Goal: Register for event/course

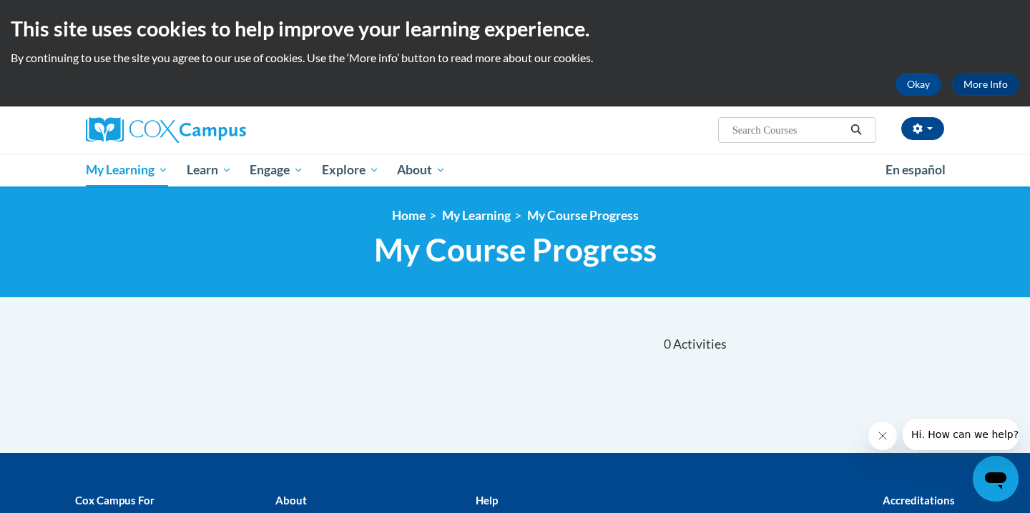
click at [269, 375] on div "Sort Date Enrolled Title (A-Z) «« « 1-0 » »» 0 Activities CEUs" at bounding box center [514, 387] width 901 height 134
click at [763, 124] on input "Search..." at bounding box center [788, 130] width 114 height 17
type input "fluency"
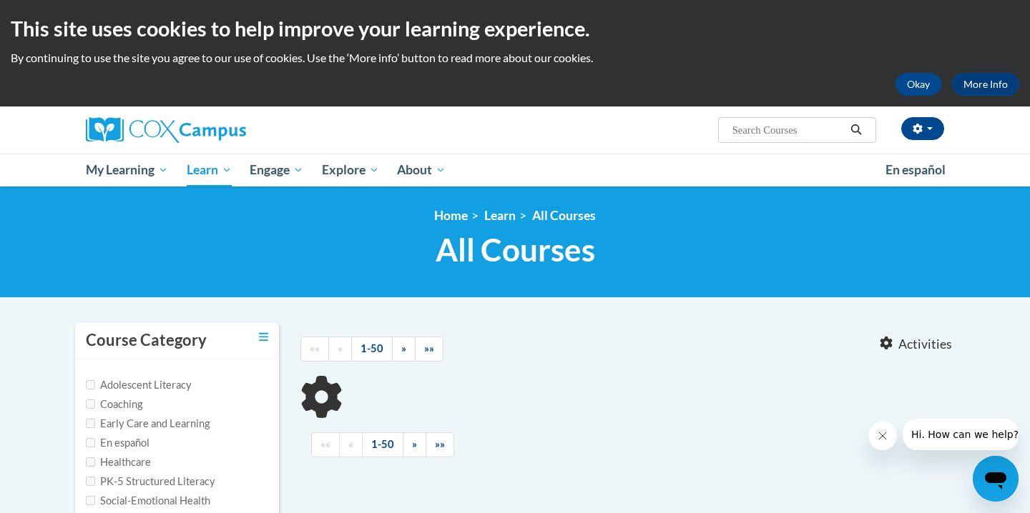
type input "fluency"
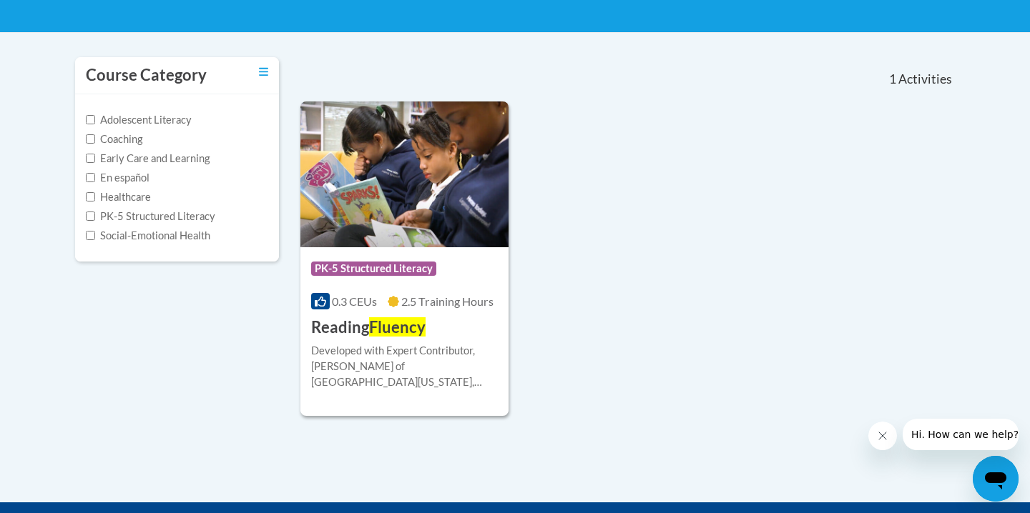
scroll to position [295, 0]
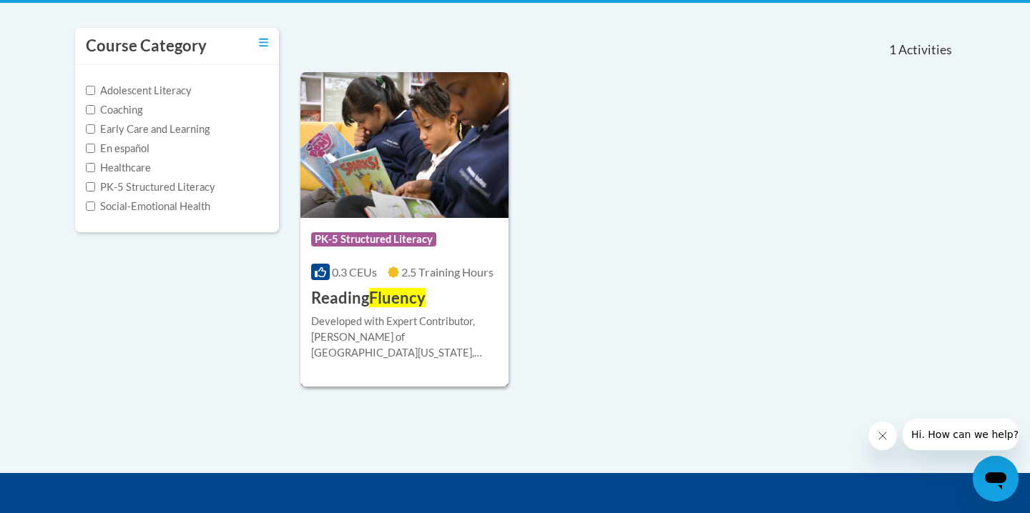
click at [469, 123] on img at bounding box center [404, 145] width 208 height 146
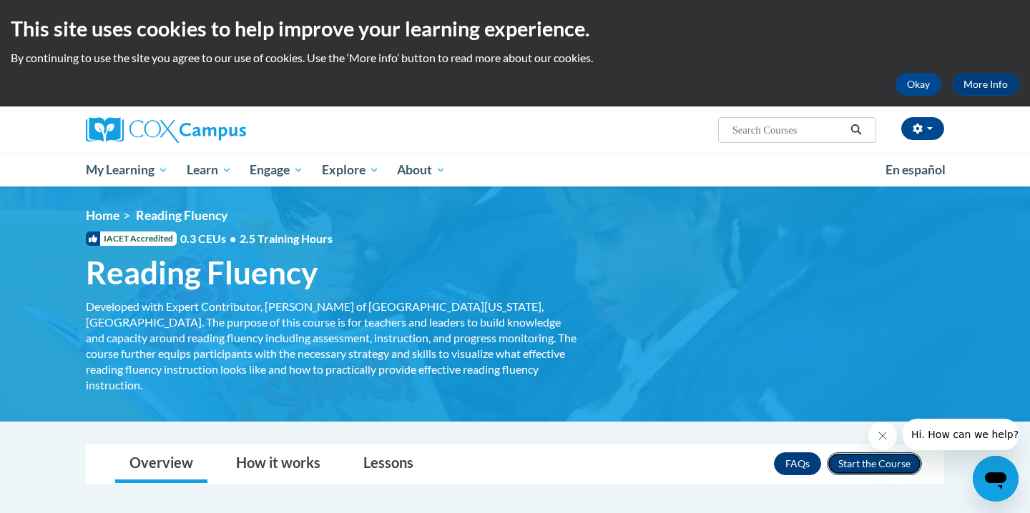
click at [854, 453] on button "Enroll" at bounding box center [873, 464] width 95 height 23
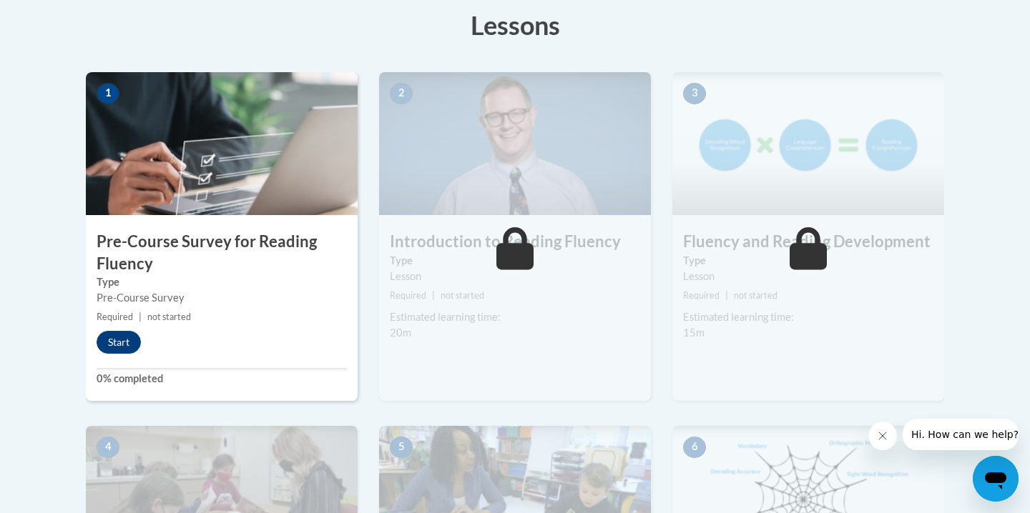
scroll to position [411, 0]
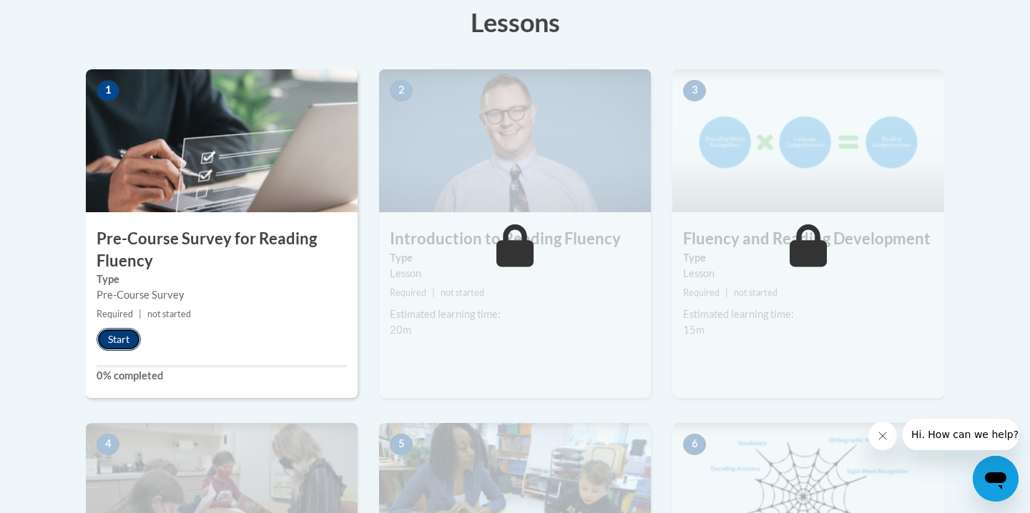
click at [110, 335] on button "Start" at bounding box center [119, 339] width 44 height 23
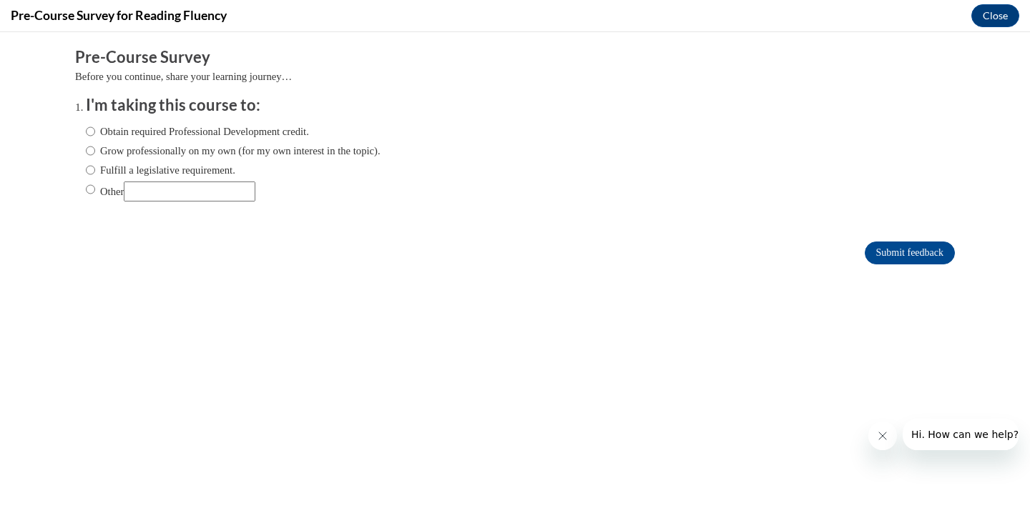
scroll to position [0, 0]
click at [194, 134] on label "Obtain required Professional Development credit." at bounding box center [197, 132] width 223 height 16
click at [95, 134] on input "Obtain required Professional Development credit." at bounding box center [90, 132] width 9 height 16
radio input "true"
click at [112, 185] on label "Other" at bounding box center [170, 192] width 169 height 20
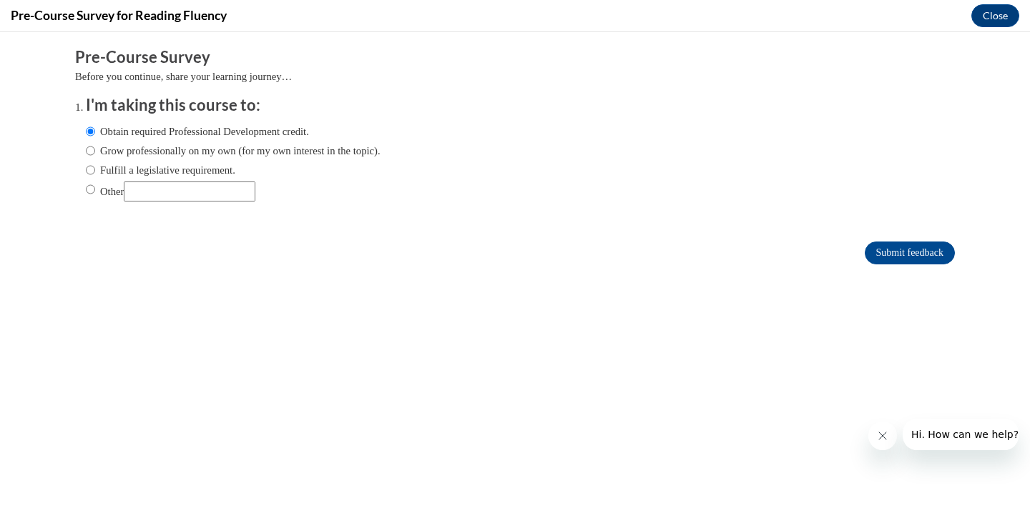
click at [95, 185] on input "Other" at bounding box center [90, 190] width 9 height 16
radio input "true"
click at [234, 197] on input "Other" at bounding box center [190, 192] width 132 height 20
type input "school pd"
click at [874, 253] on input "Submit feedback" at bounding box center [909, 253] width 90 height 23
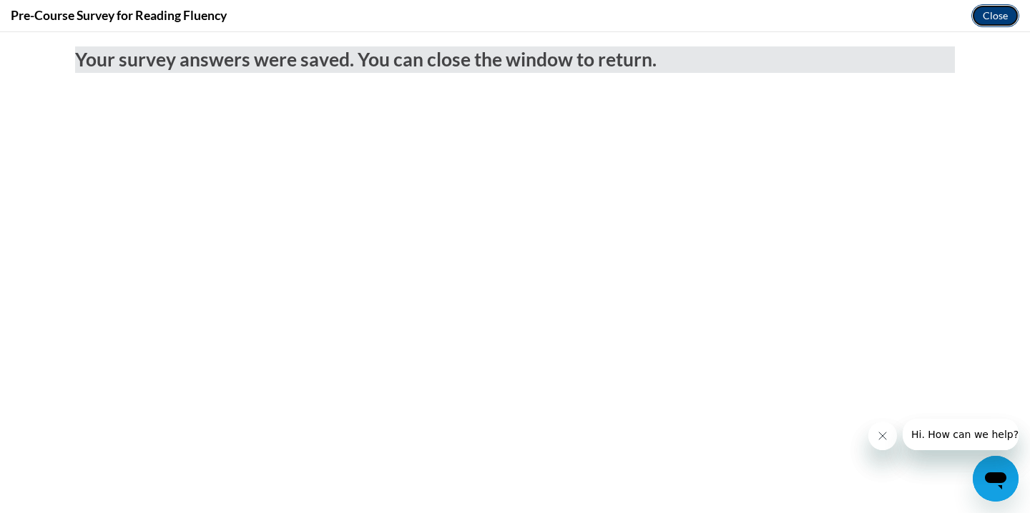
click at [994, 6] on button "Close" at bounding box center [995, 15] width 48 height 23
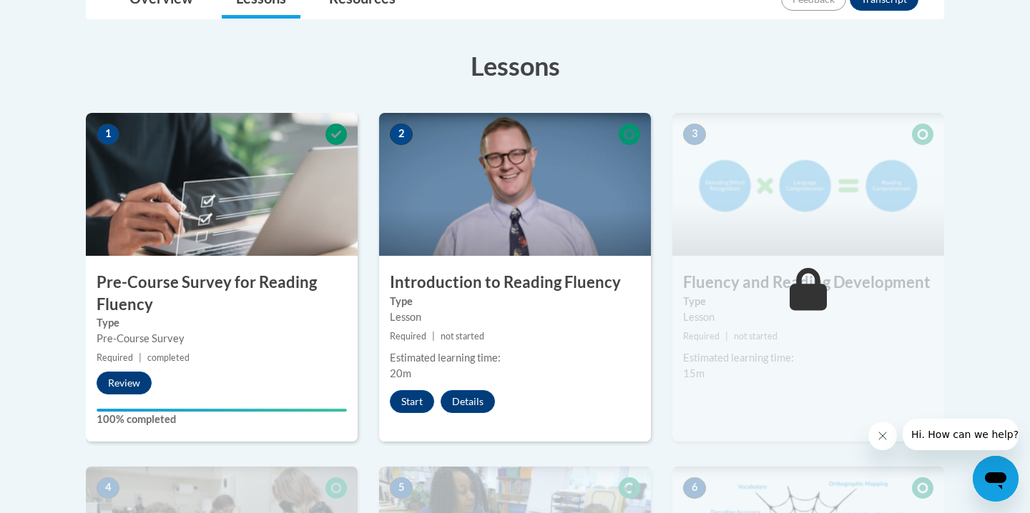
scroll to position [315, 0]
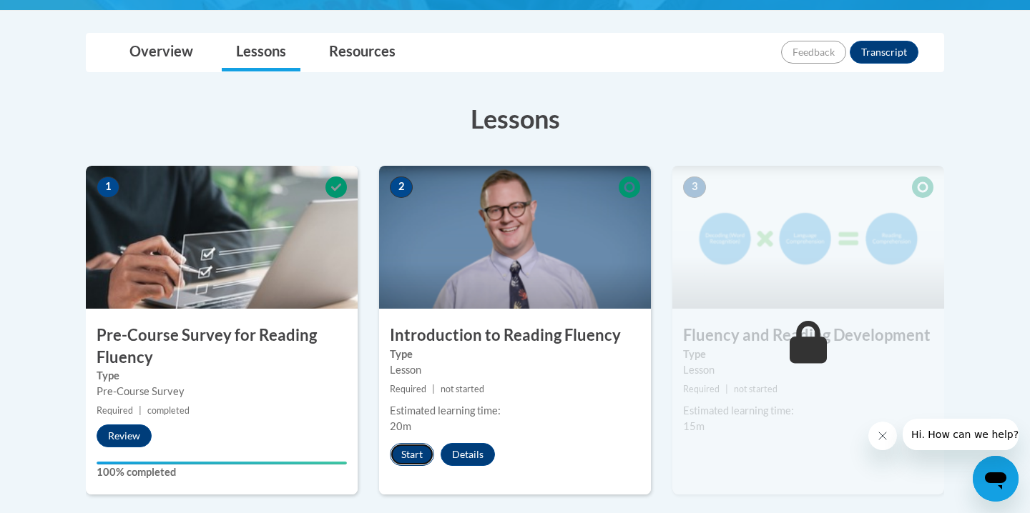
click at [405, 453] on button "Start" at bounding box center [412, 454] width 44 height 23
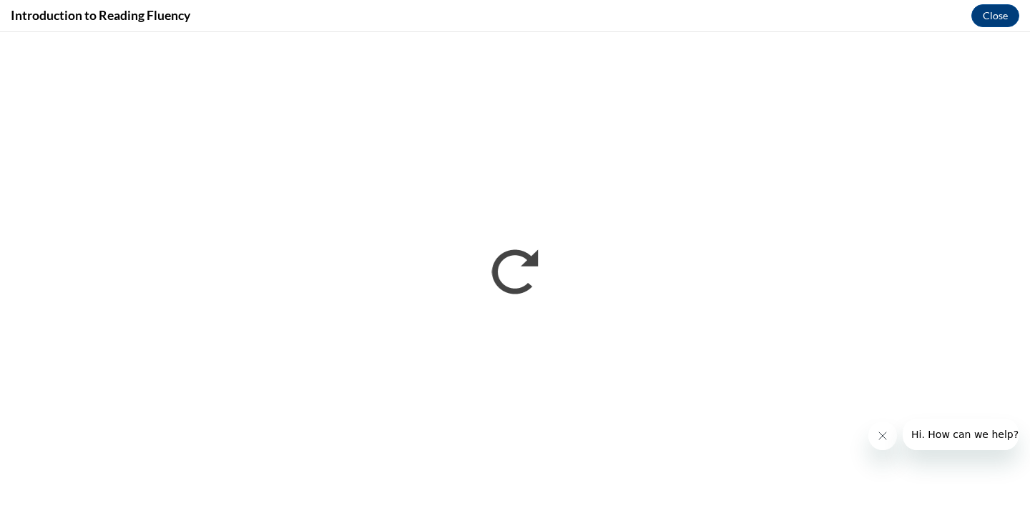
scroll to position [0, 0]
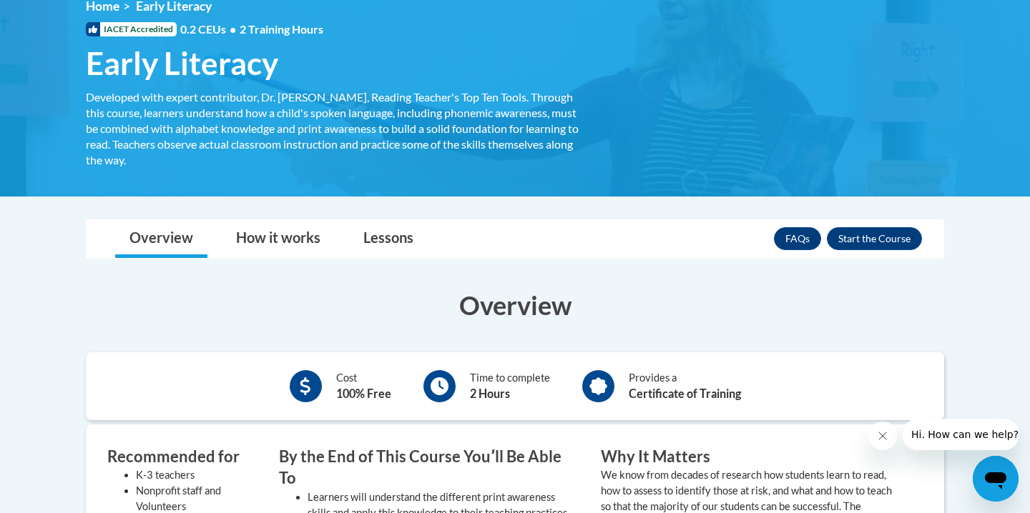
scroll to position [210, 0]
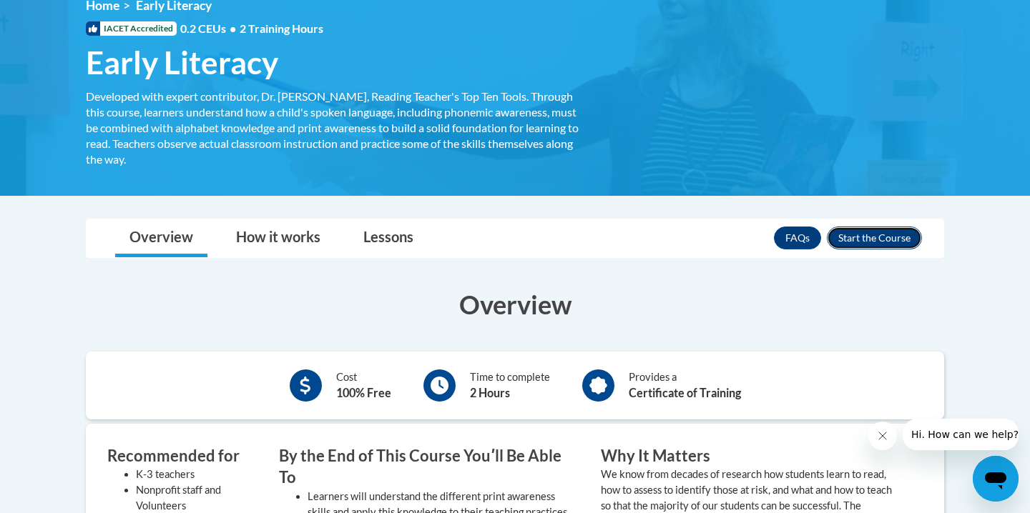
click at [876, 239] on button "Enroll" at bounding box center [873, 238] width 95 height 23
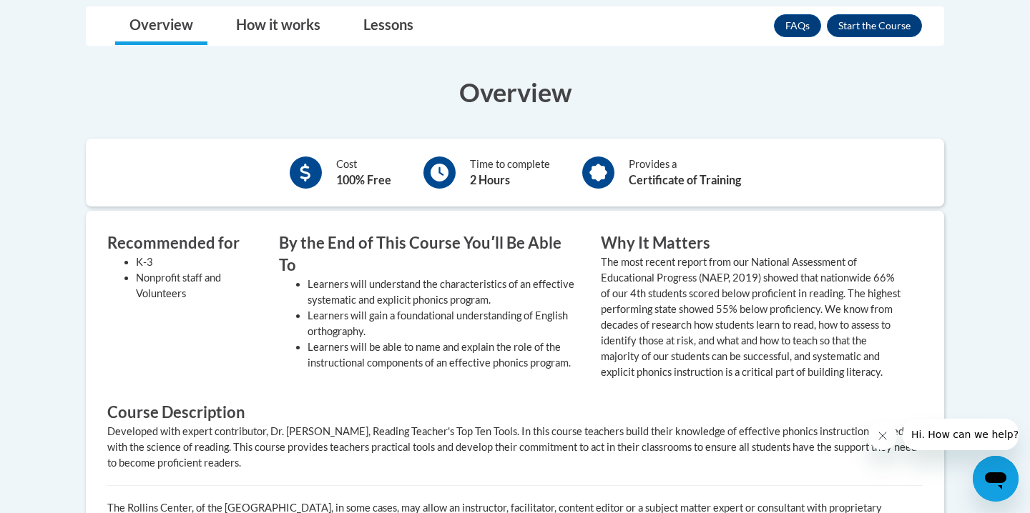
scroll to position [403, 0]
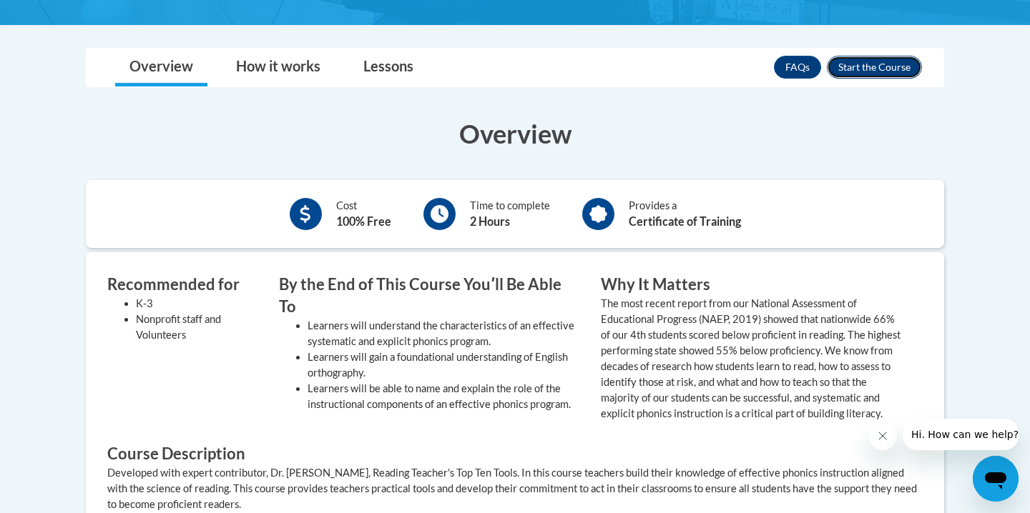
click at [875, 72] on button "Enroll" at bounding box center [873, 67] width 95 height 23
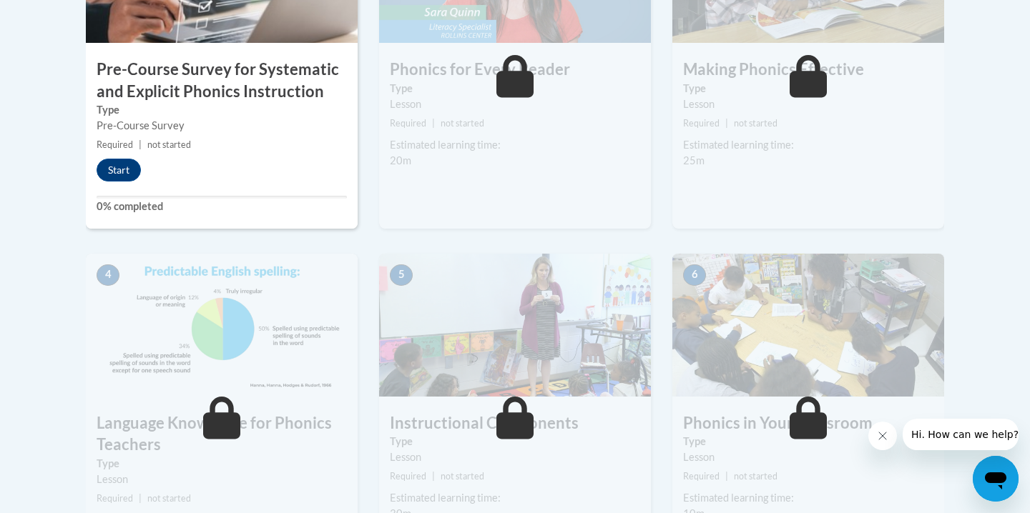
scroll to position [684, 0]
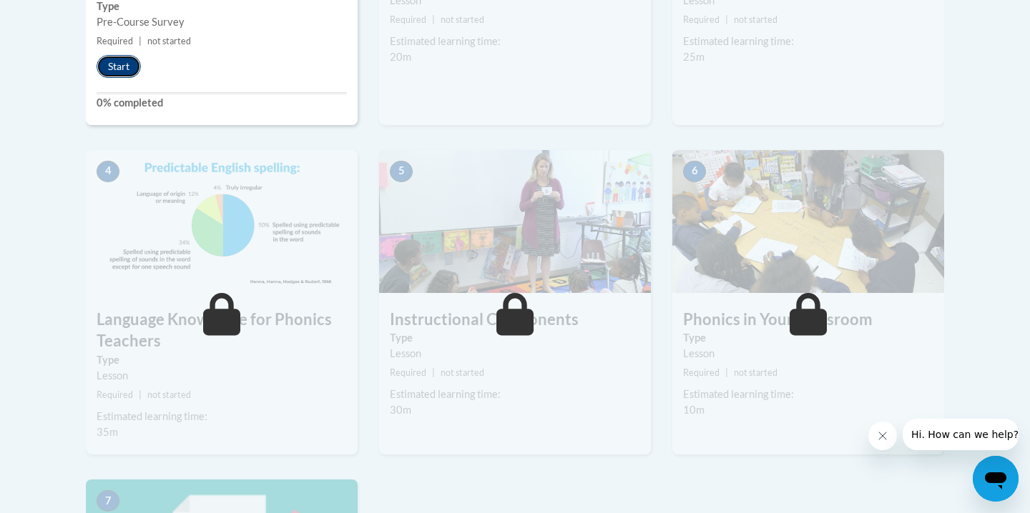
click at [127, 59] on button "Start" at bounding box center [119, 66] width 44 height 23
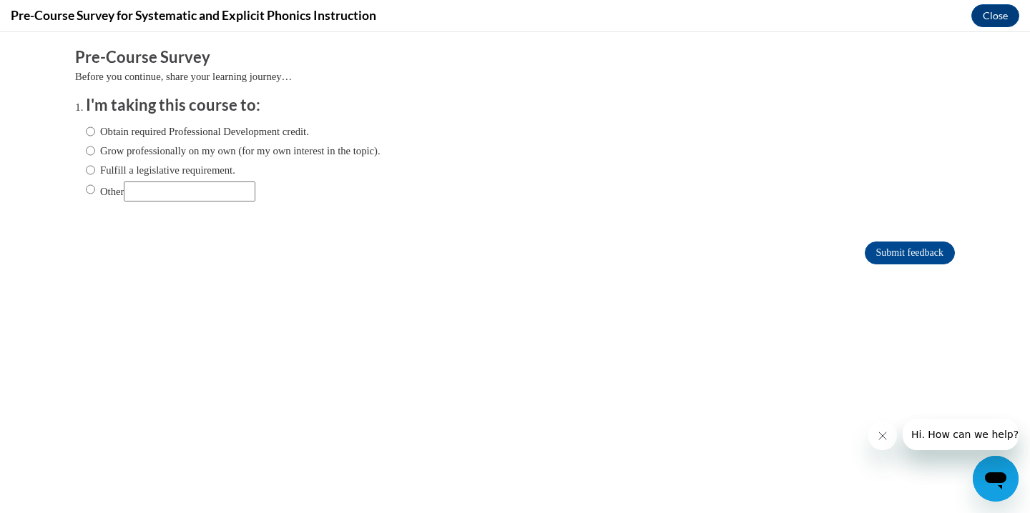
scroll to position [0, 0]
click at [104, 187] on label "Other" at bounding box center [170, 192] width 169 height 20
click at [95, 187] on input "Other" at bounding box center [90, 190] width 9 height 16
radio input "true"
click at [894, 249] on input "Submit feedback" at bounding box center [909, 253] width 90 height 23
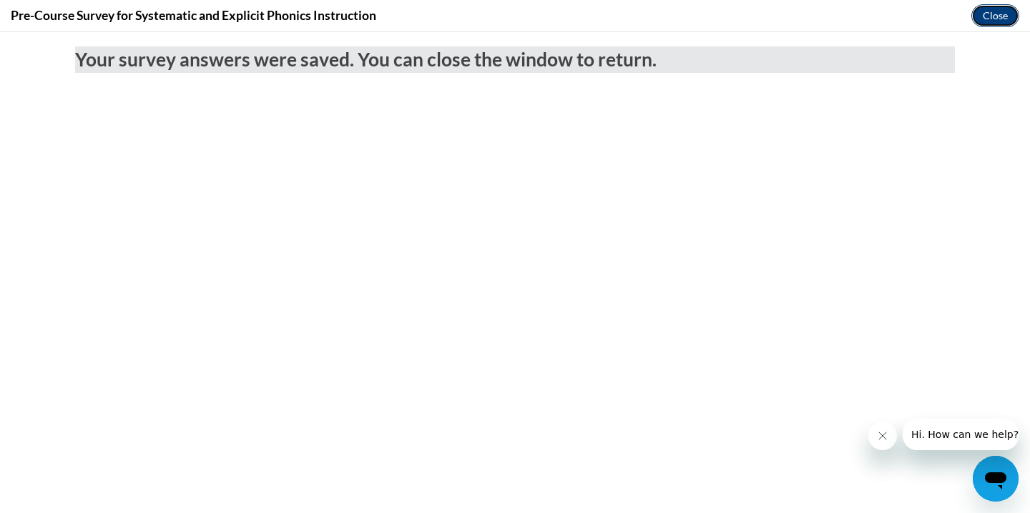
click at [1013, 11] on button "Close" at bounding box center [995, 15] width 48 height 23
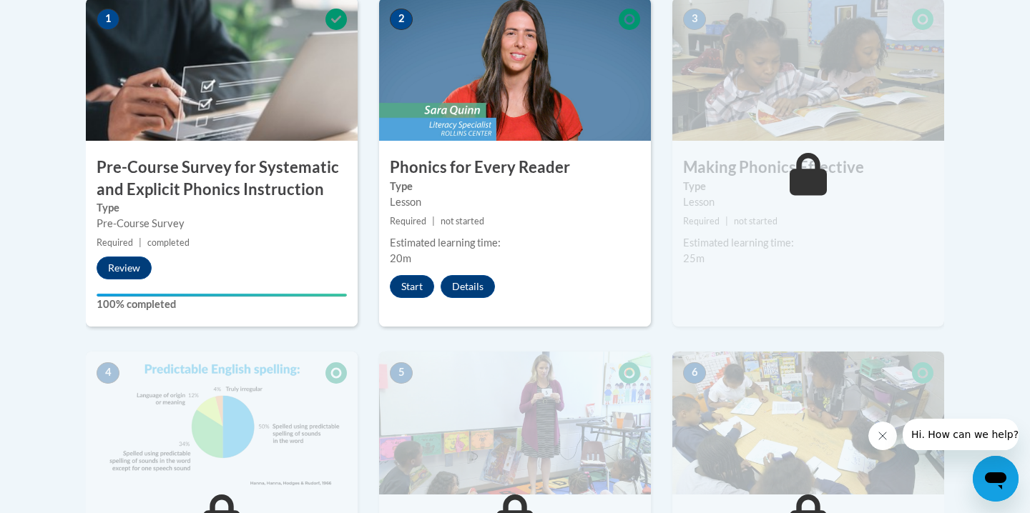
scroll to position [460, 0]
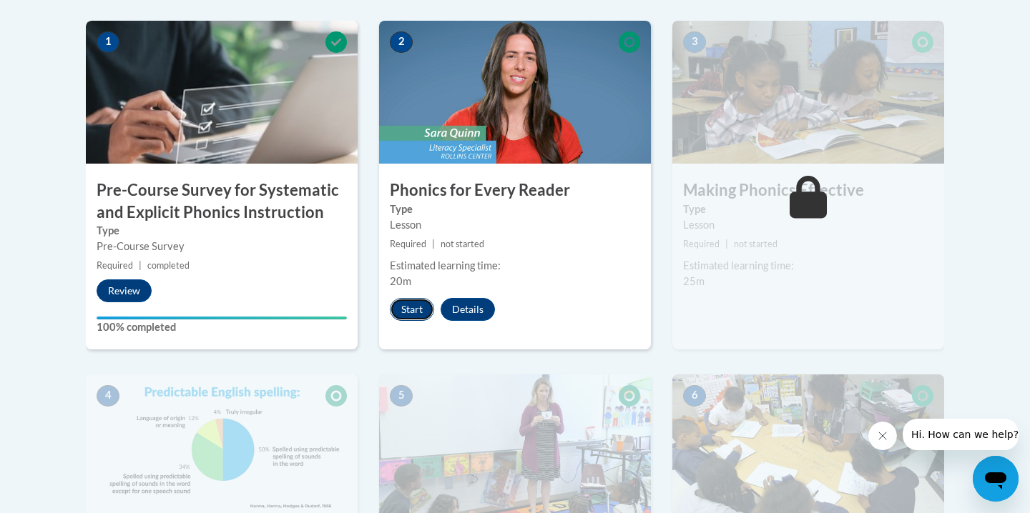
click at [410, 302] on button "Start" at bounding box center [412, 309] width 44 height 23
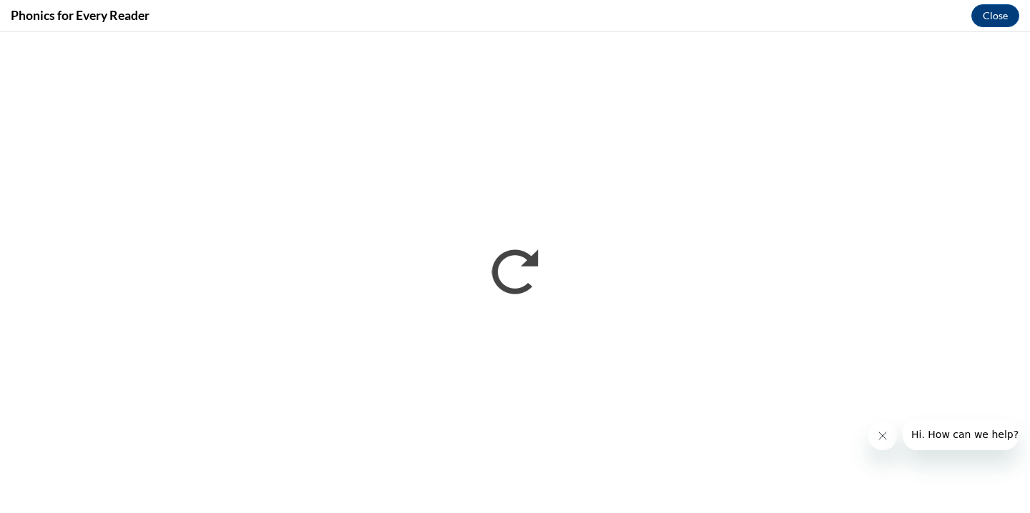
scroll to position [0, 0]
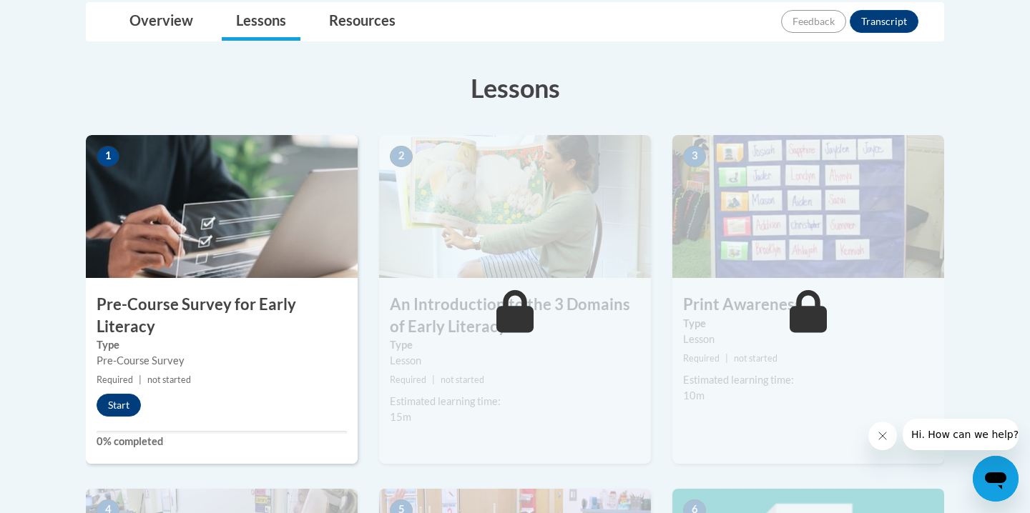
scroll to position [372, 0]
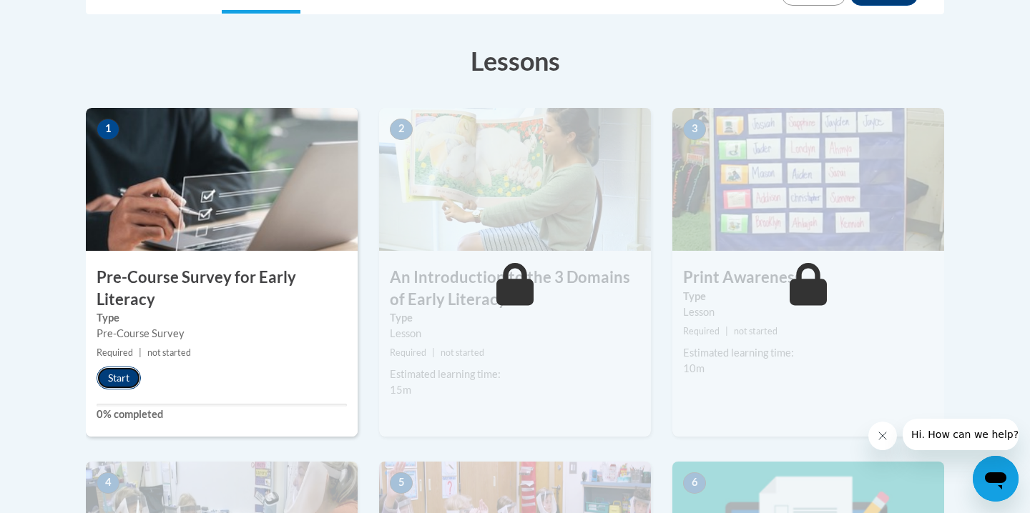
click at [117, 375] on button "Start" at bounding box center [119, 378] width 44 height 23
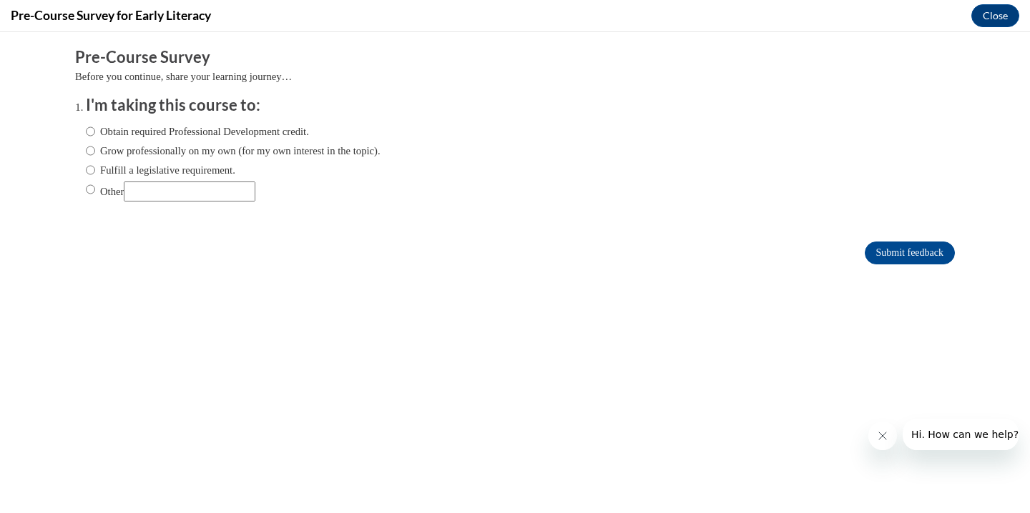
scroll to position [0, 0]
click at [132, 197] on label "Other" at bounding box center [170, 192] width 169 height 20
click at [95, 197] on input "Other" at bounding box center [90, 190] width 9 height 16
radio input "true"
click at [937, 254] on input "Submit feedback" at bounding box center [909, 253] width 90 height 23
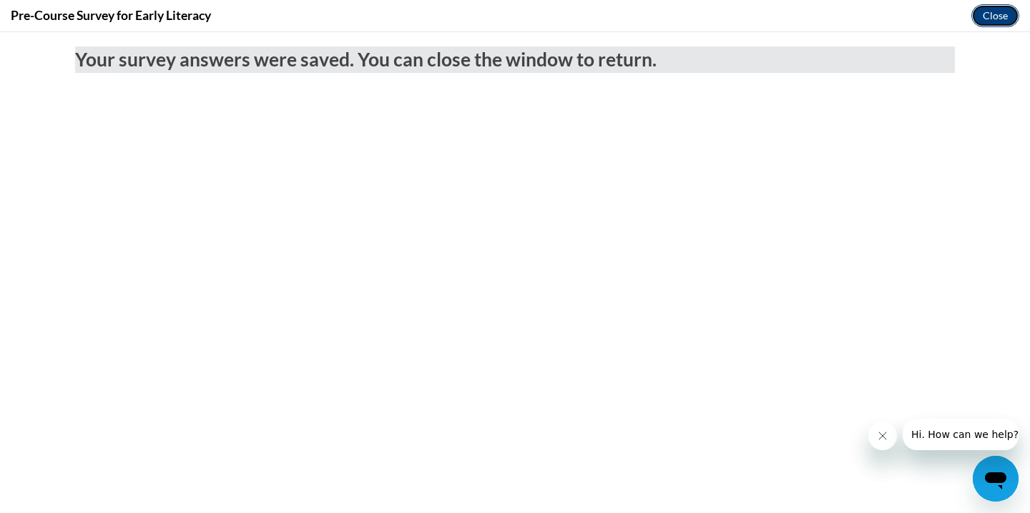
click at [985, 18] on button "Close" at bounding box center [995, 15] width 48 height 23
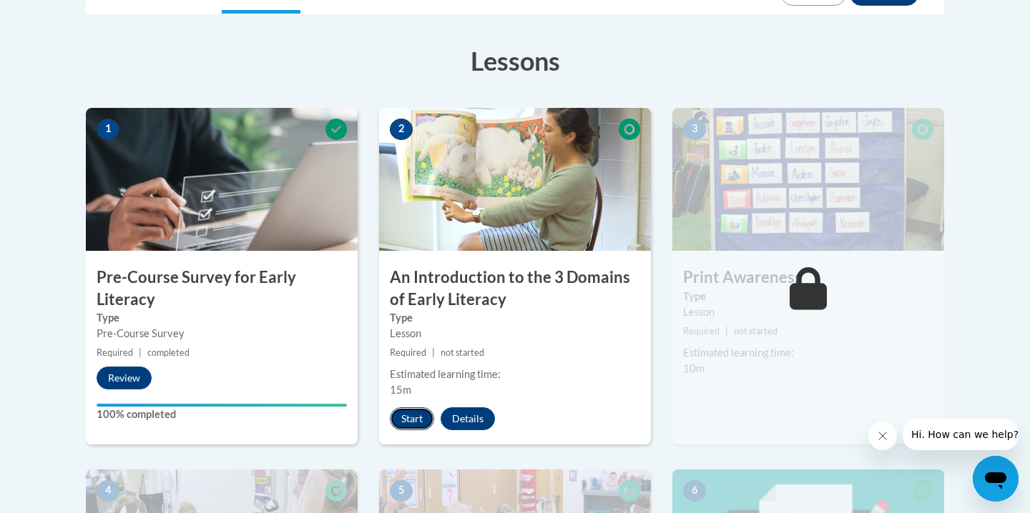
click at [403, 420] on button "Start" at bounding box center [412, 419] width 44 height 23
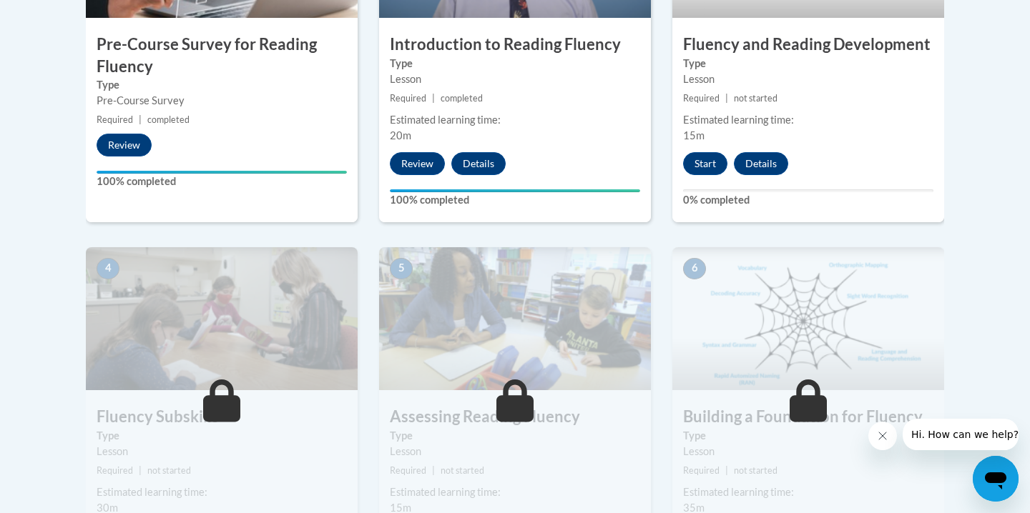
scroll to position [619, 0]
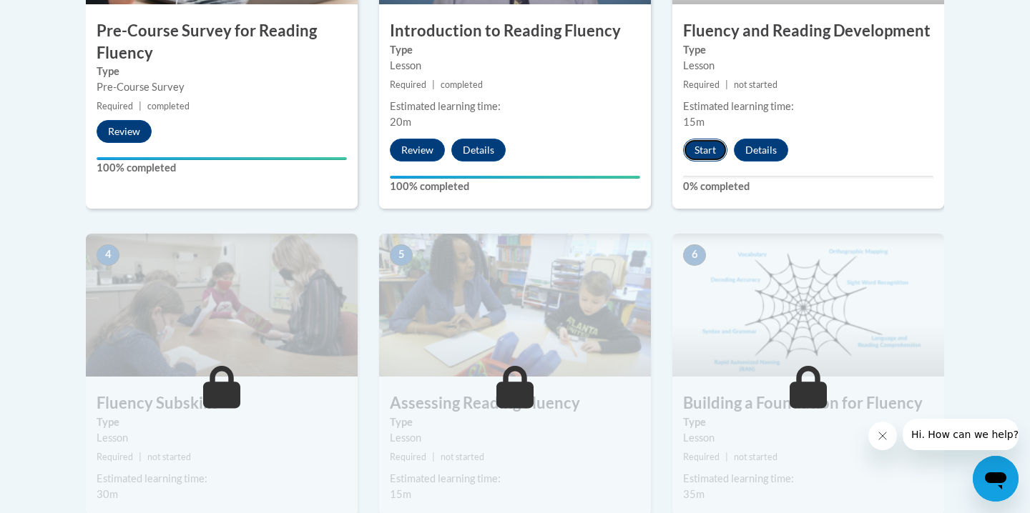
click at [720, 154] on button "Start" at bounding box center [705, 150] width 44 height 23
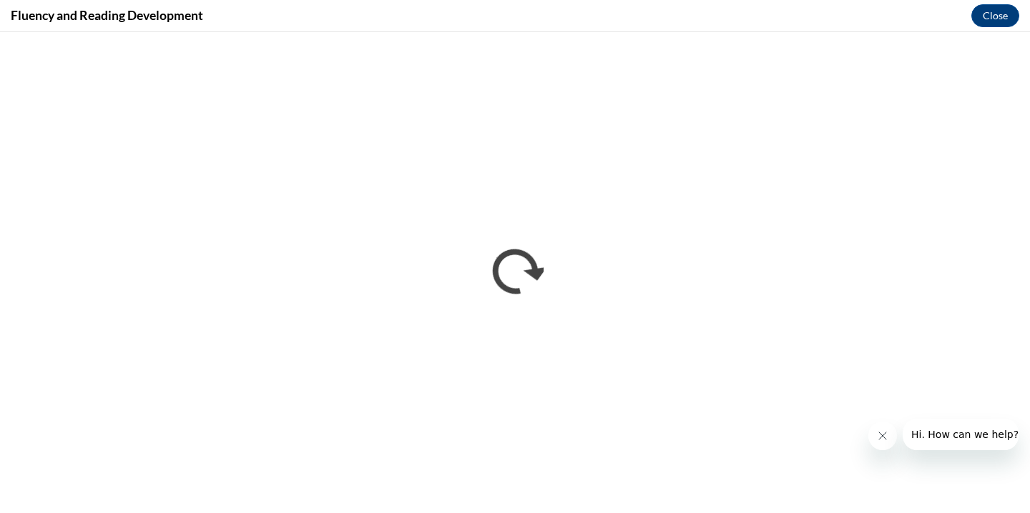
scroll to position [0, 0]
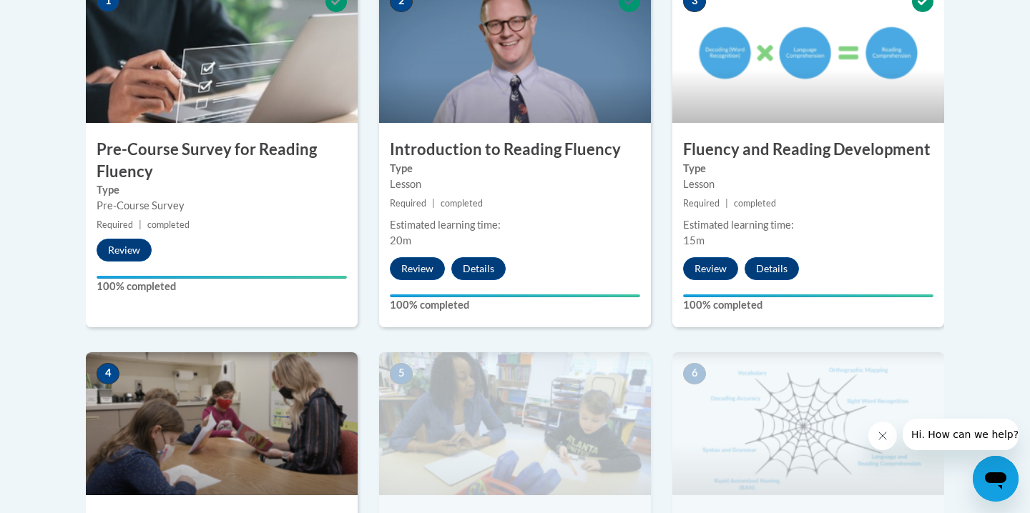
scroll to position [501, 0]
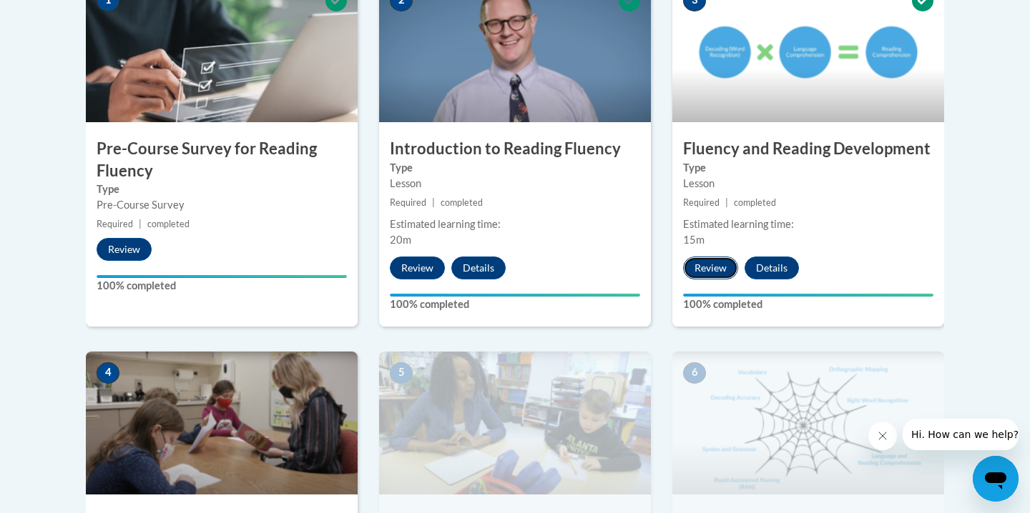
click at [700, 272] on button "Review" at bounding box center [710, 268] width 55 height 23
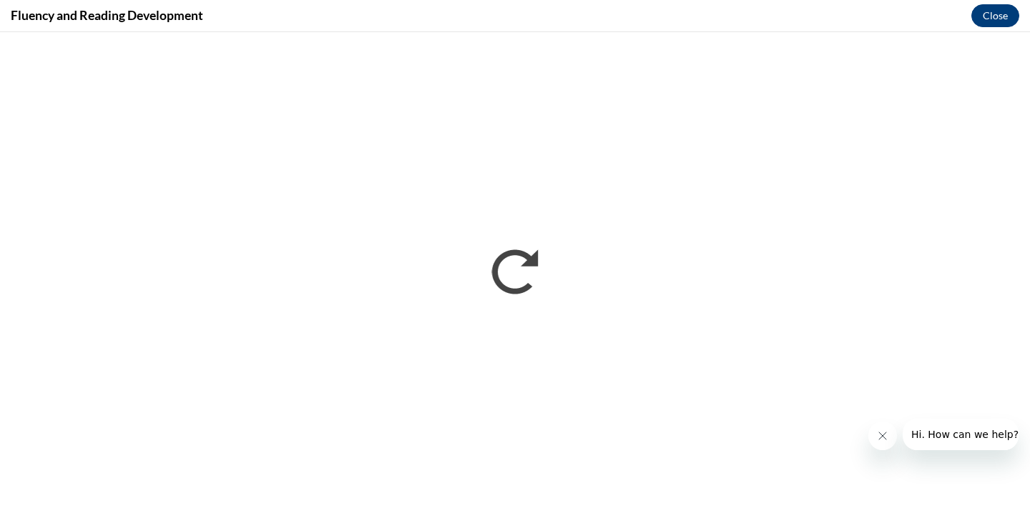
scroll to position [0, 0]
click at [1007, 15] on button "Close" at bounding box center [995, 15] width 48 height 23
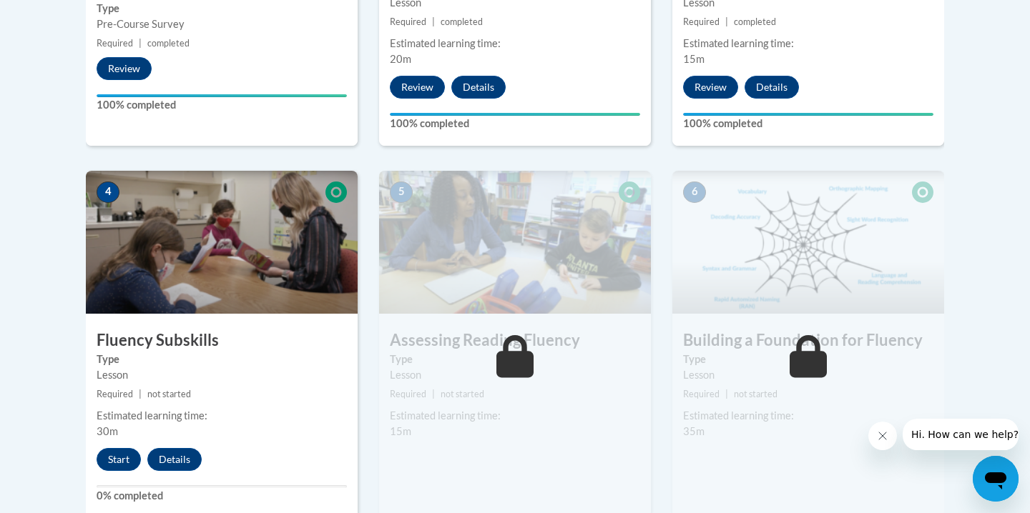
scroll to position [680, 0]
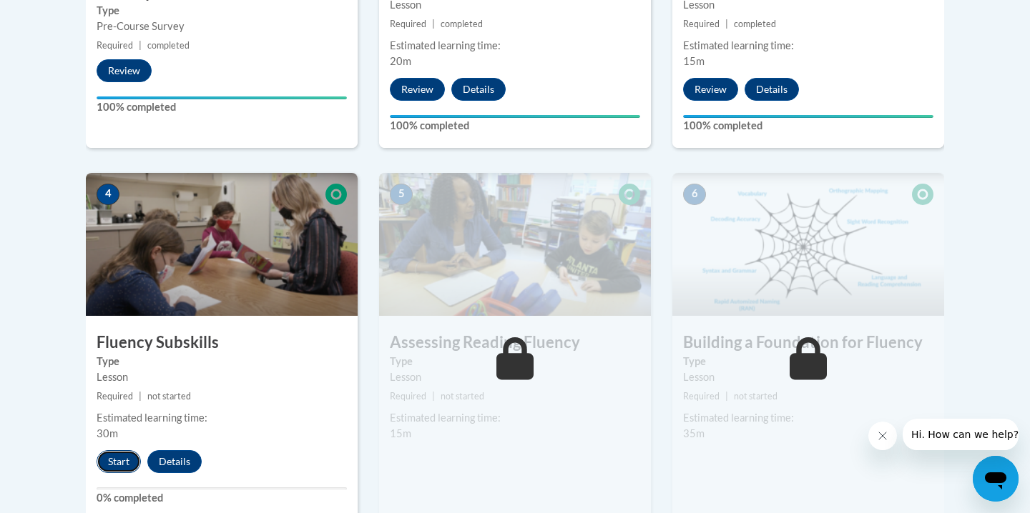
click at [114, 467] on button "Start" at bounding box center [119, 461] width 44 height 23
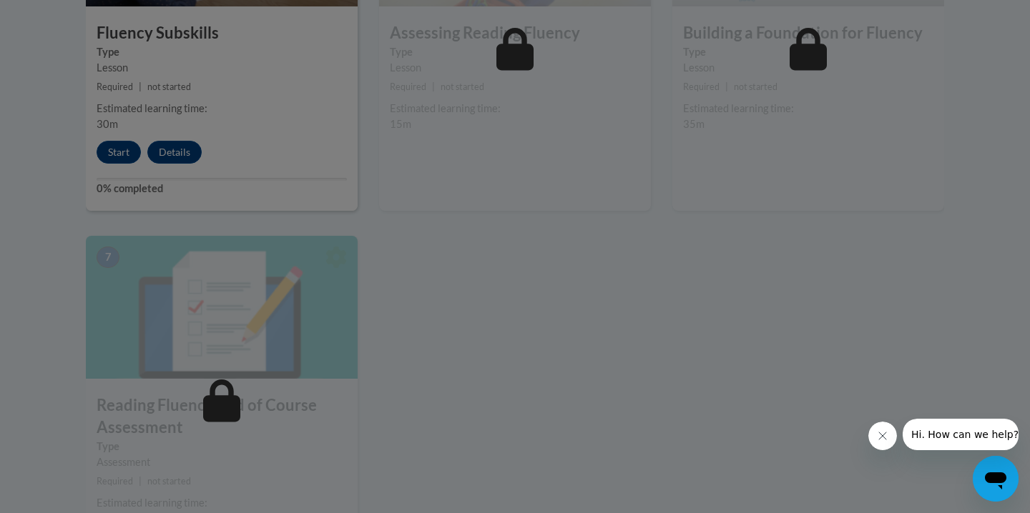
scroll to position [947, 0]
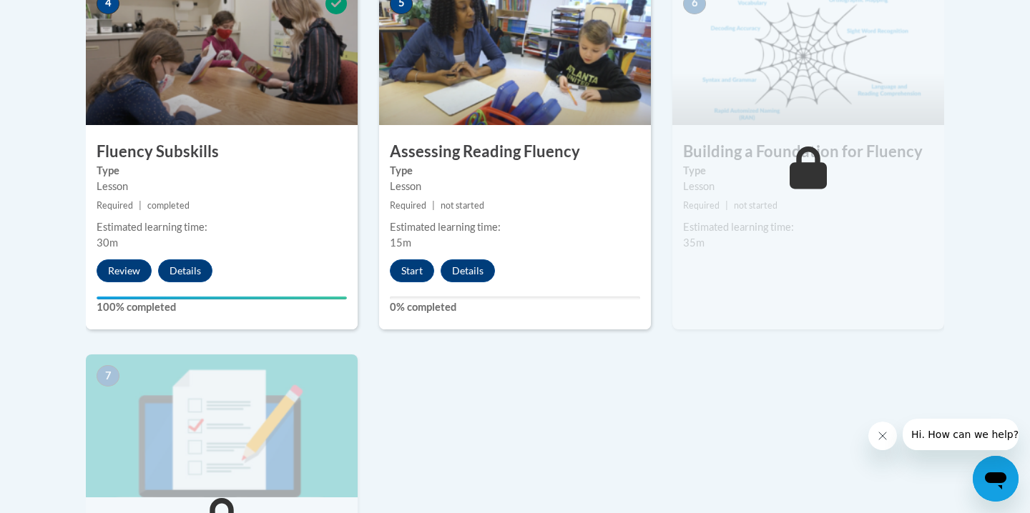
scroll to position [873, 0]
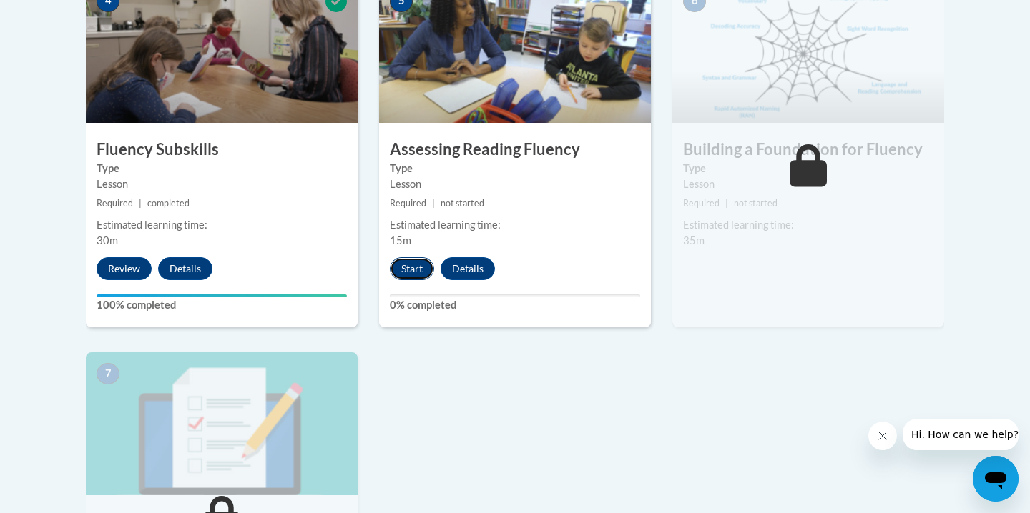
click at [424, 267] on button "Start" at bounding box center [412, 268] width 44 height 23
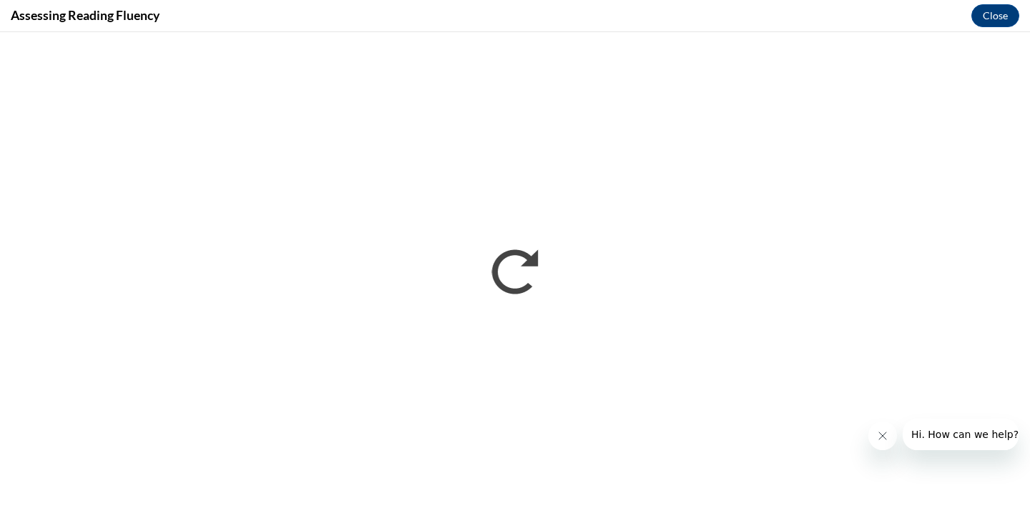
scroll to position [0, 0]
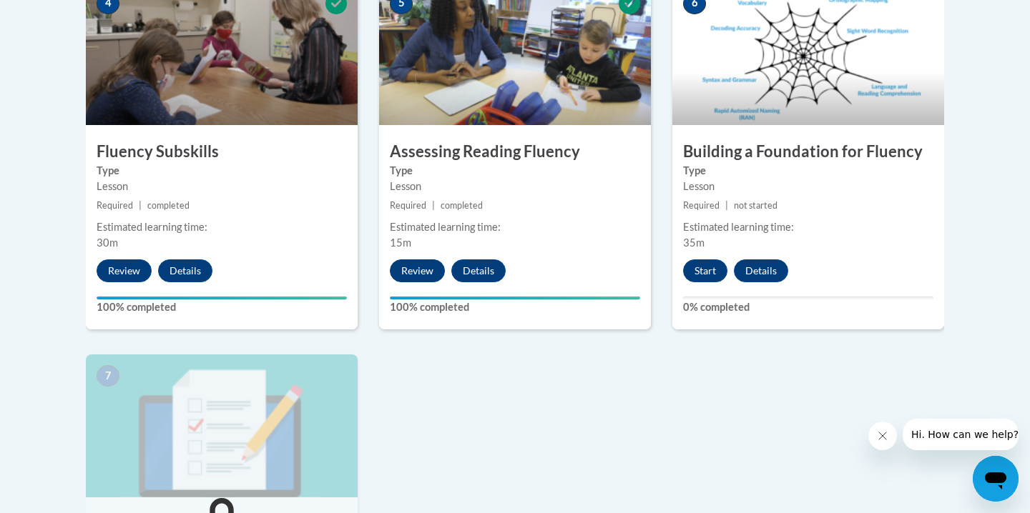
scroll to position [877, 0]
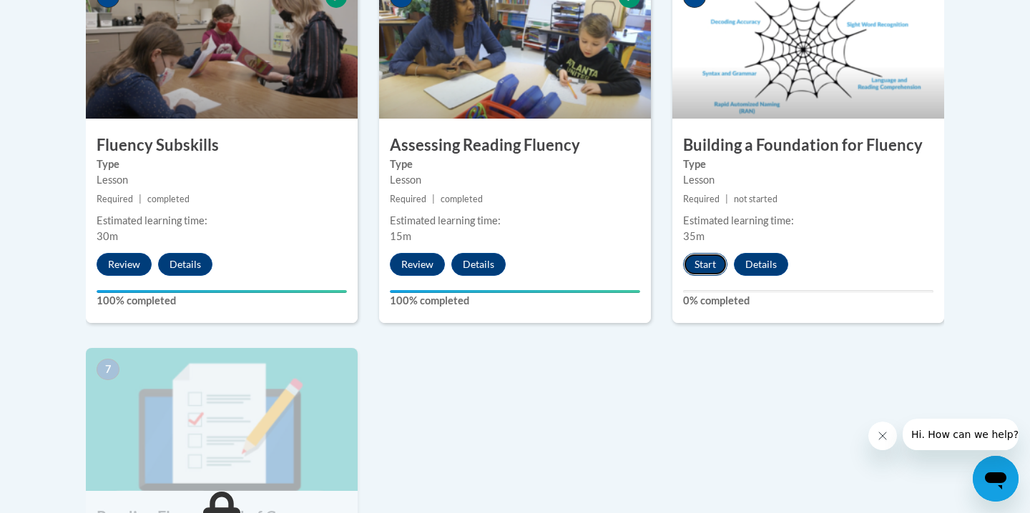
click at [705, 263] on button "Start" at bounding box center [705, 264] width 44 height 23
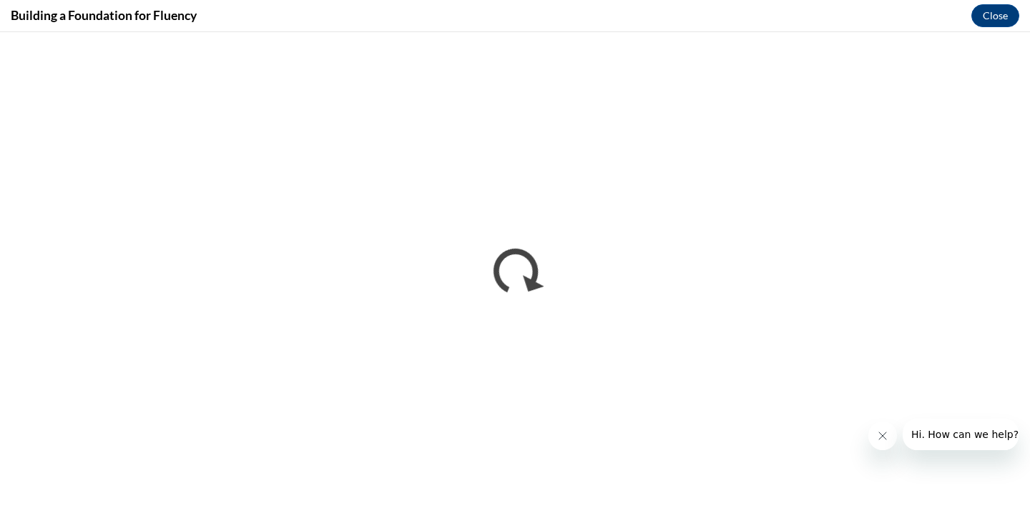
scroll to position [0, 0]
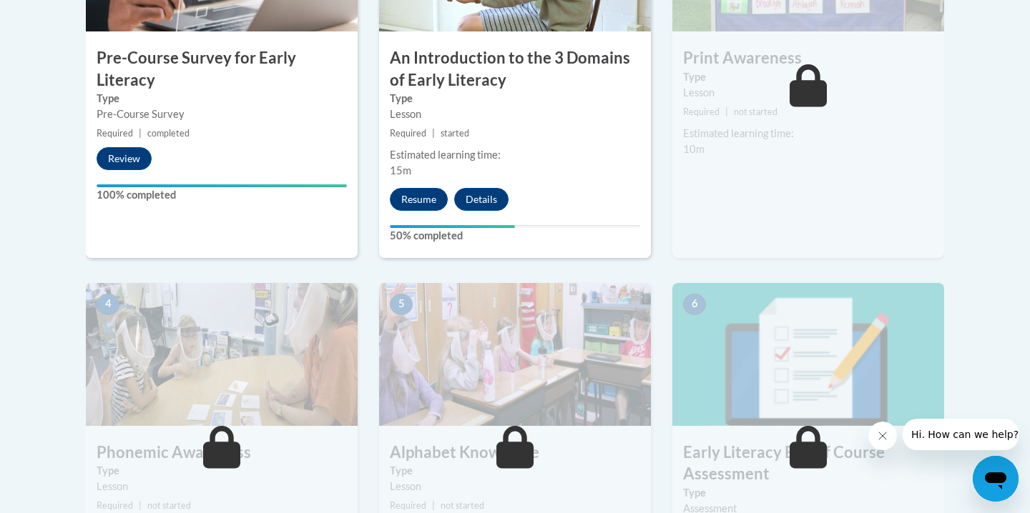
scroll to position [583, 0]
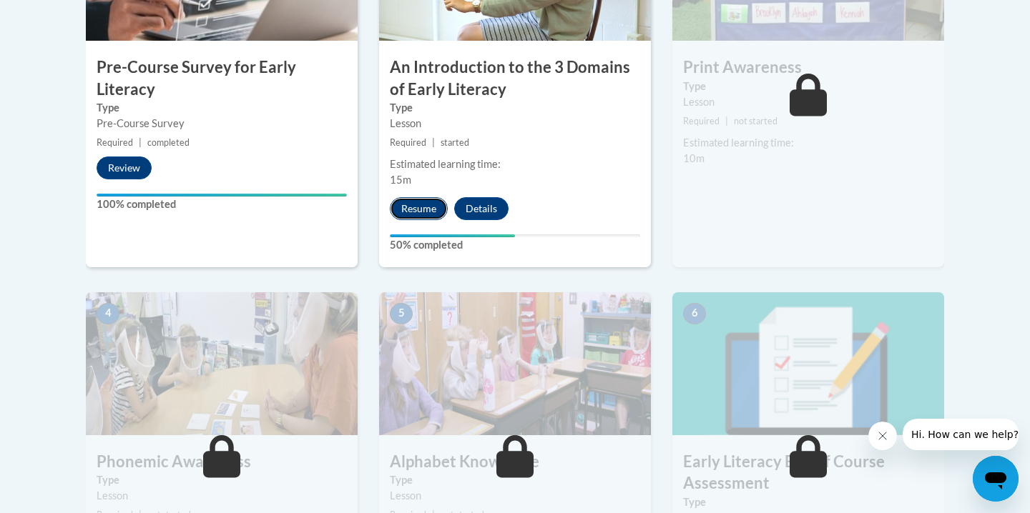
click at [421, 211] on button "Resume" at bounding box center [419, 208] width 58 height 23
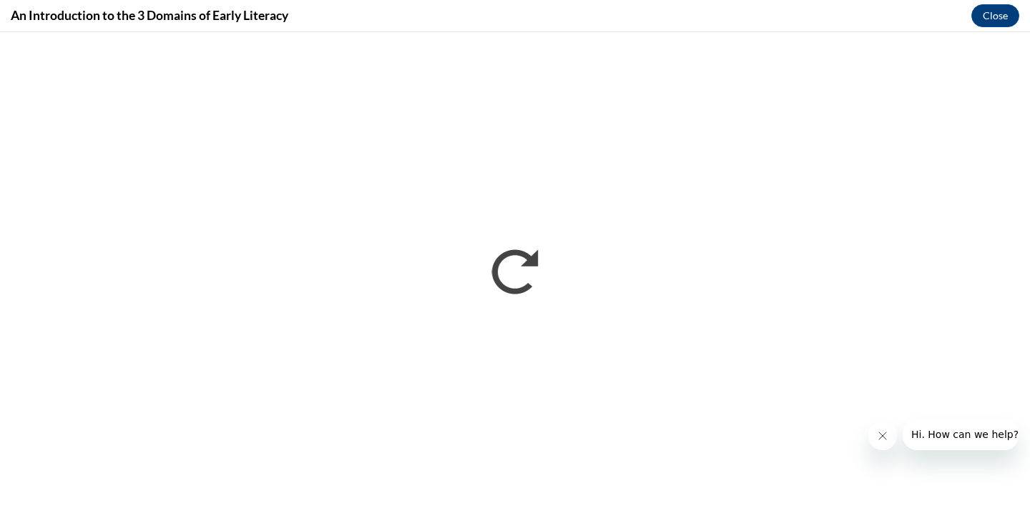
scroll to position [0, 0]
